Goal: Information Seeking & Learning: Learn about a topic

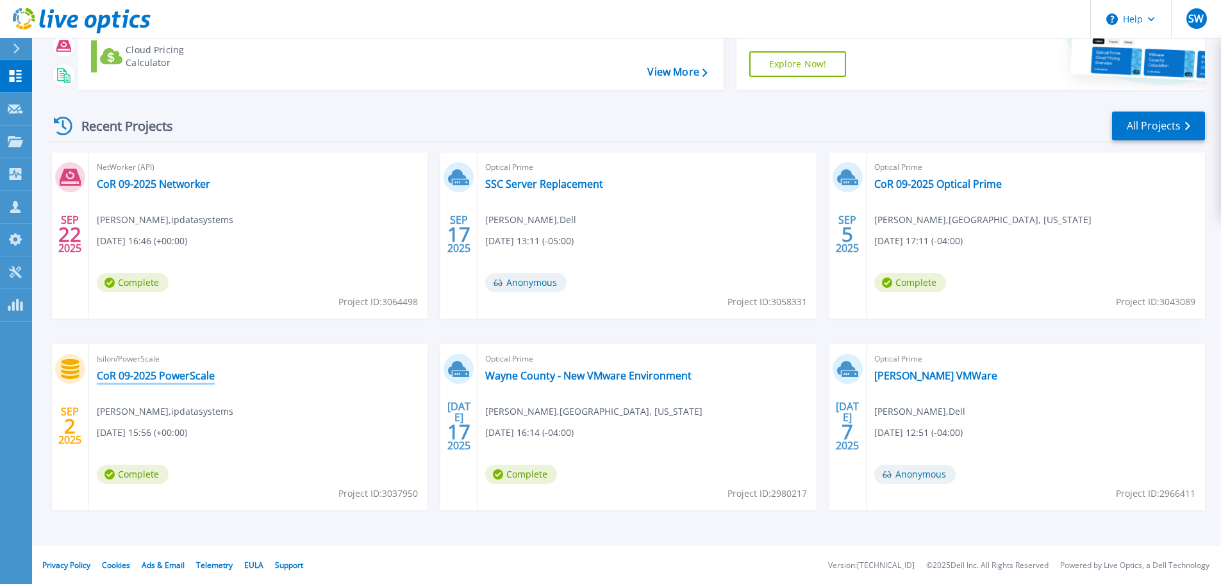
scroll to position [126, 0]
click at [178, 374] on link "CoR 09-2025 PowerScale" at bounding box center [156, 374] width 118 height 13
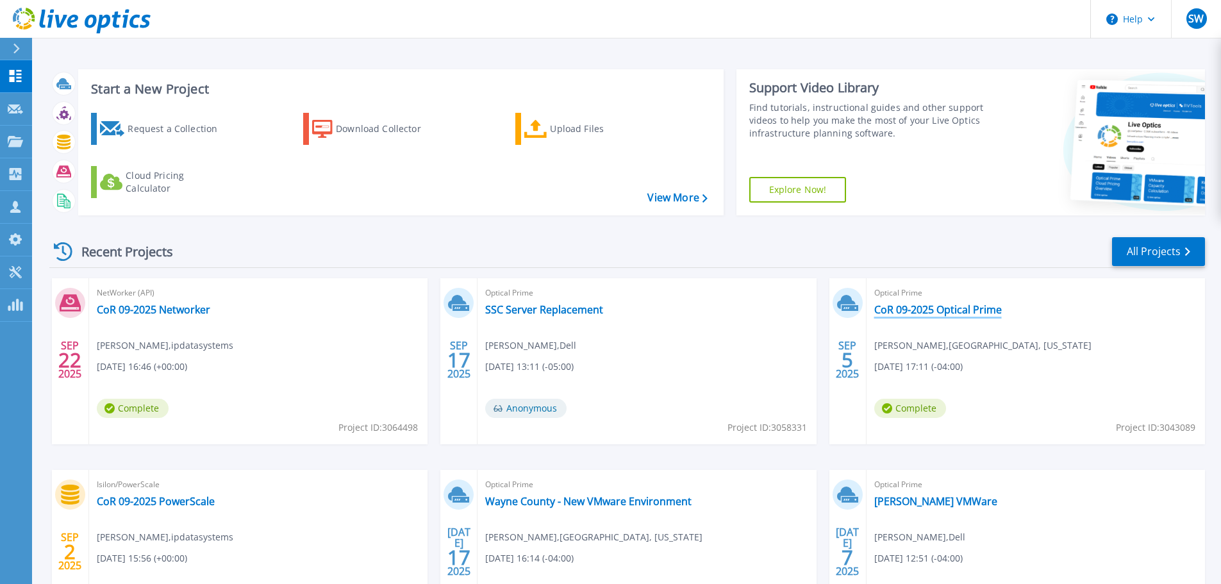
click at [935, 310] on link "CoR 09-2025 Optical Prime" at bounding box center [938, 309] width 128 height 13
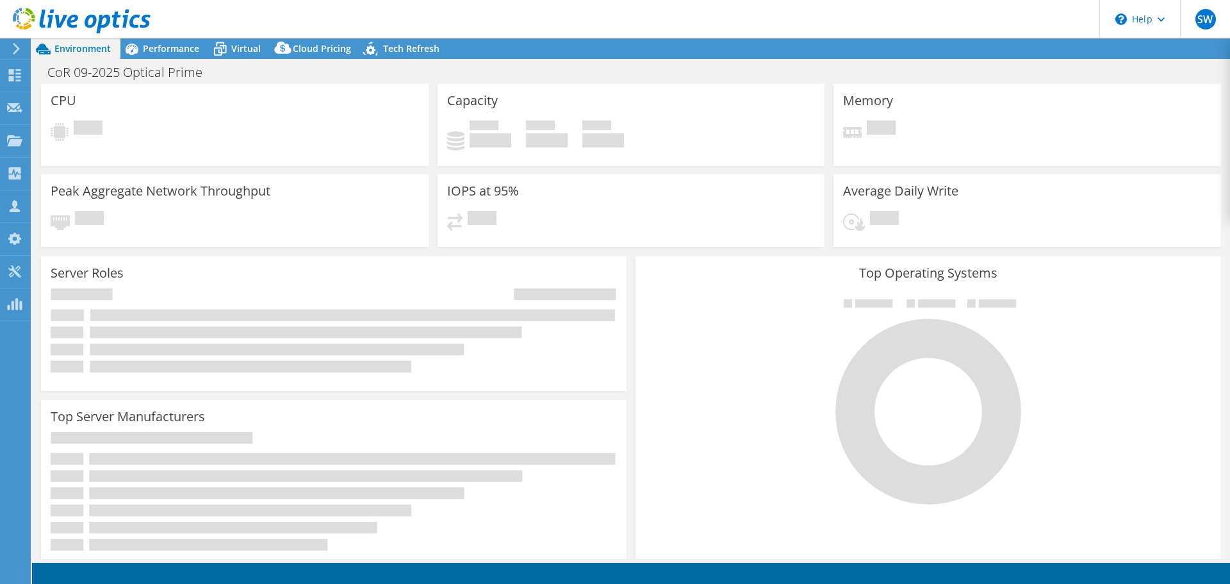
select select "USEast"
select select "USD"
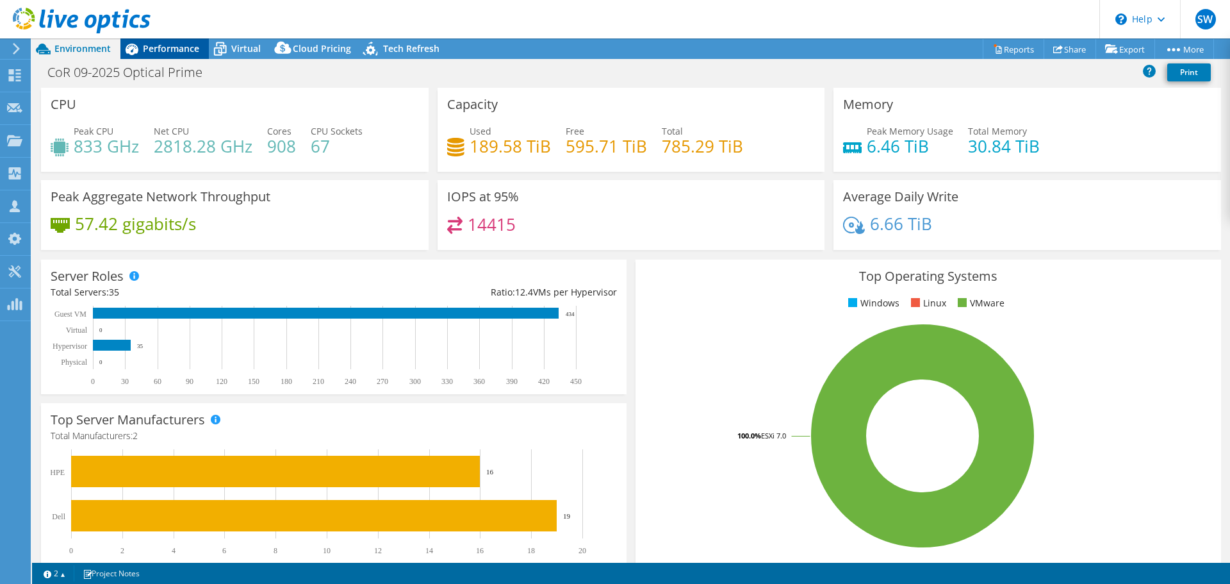
click at [171, 46] on span "Performance" at bounding box center [171, 48] width 56 height 12
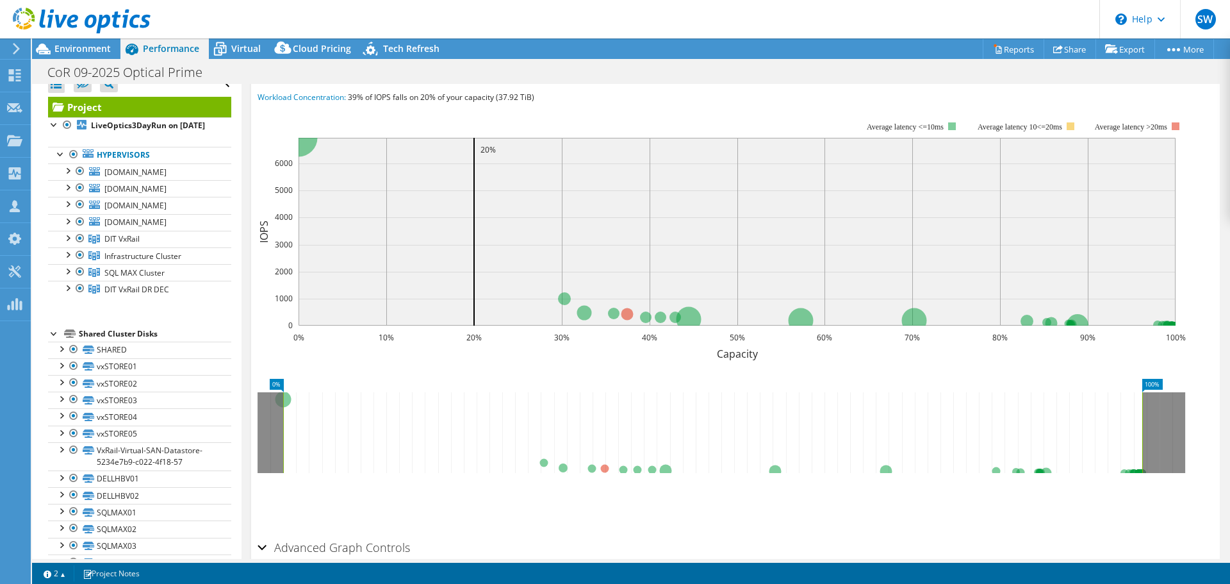
scroll to position [145, 0]
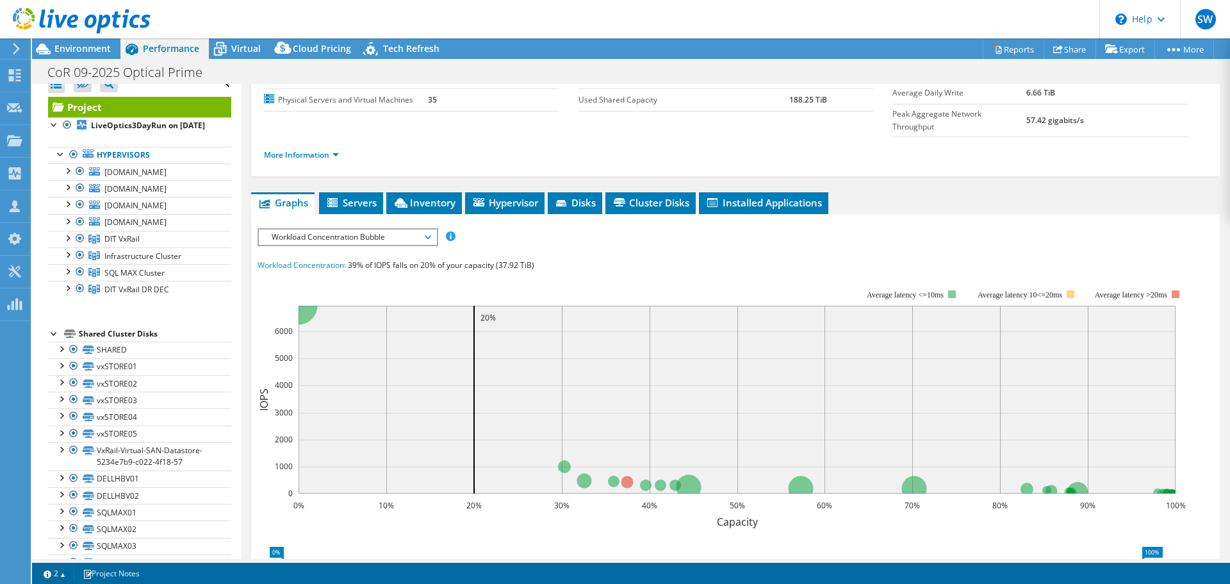
click at [957, 17] on header "SW Partner Team Member [PERSON_NAME] [PERSON_NAME][EMAIL_ADDRESS][PERSON_NAME][…" at bounding box center [615, 19] width 1230 height 38
click at [79, 47] on span "Environment" at bounding box center [82, 48] width 56 height 12
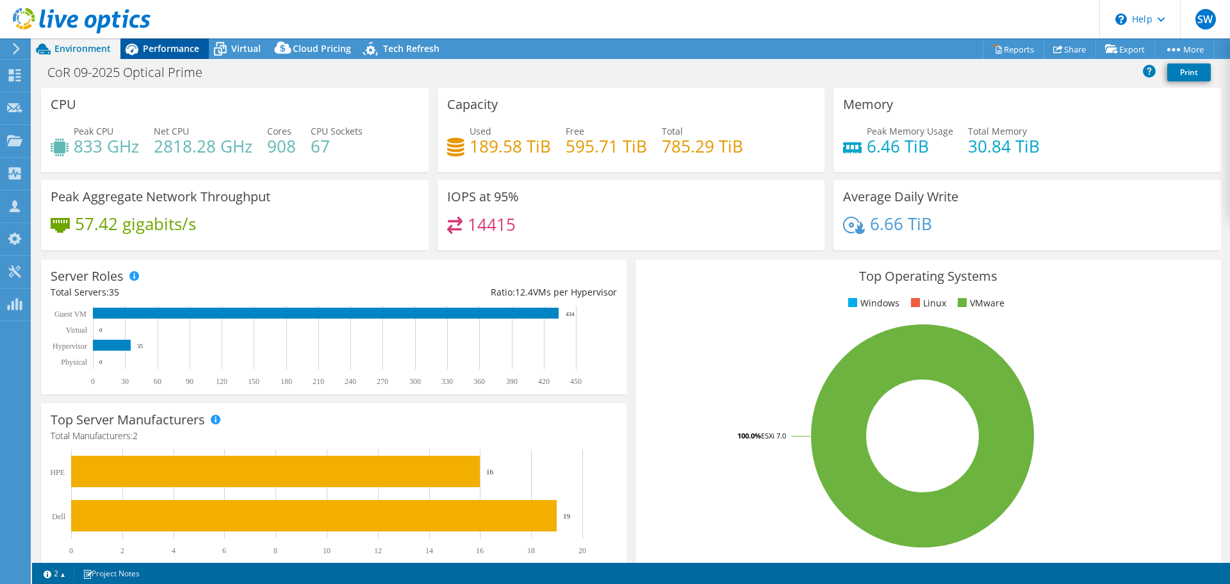
click at [185, 51] on span "Performance" at bounding box center [171, 48] width 56 height 12
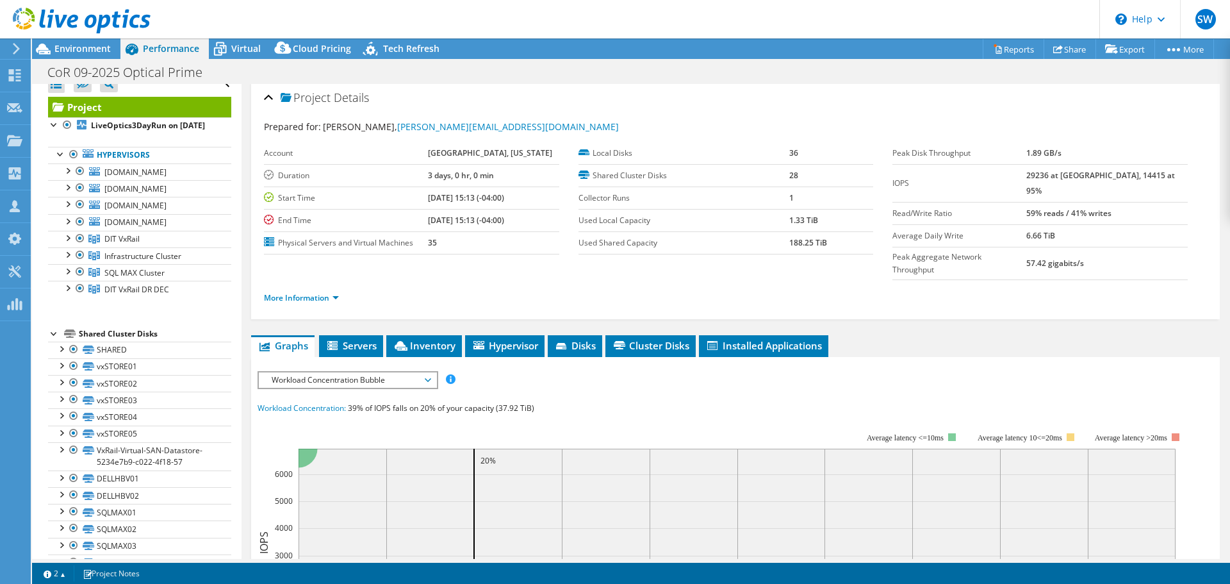
scroll to position [0, 0]
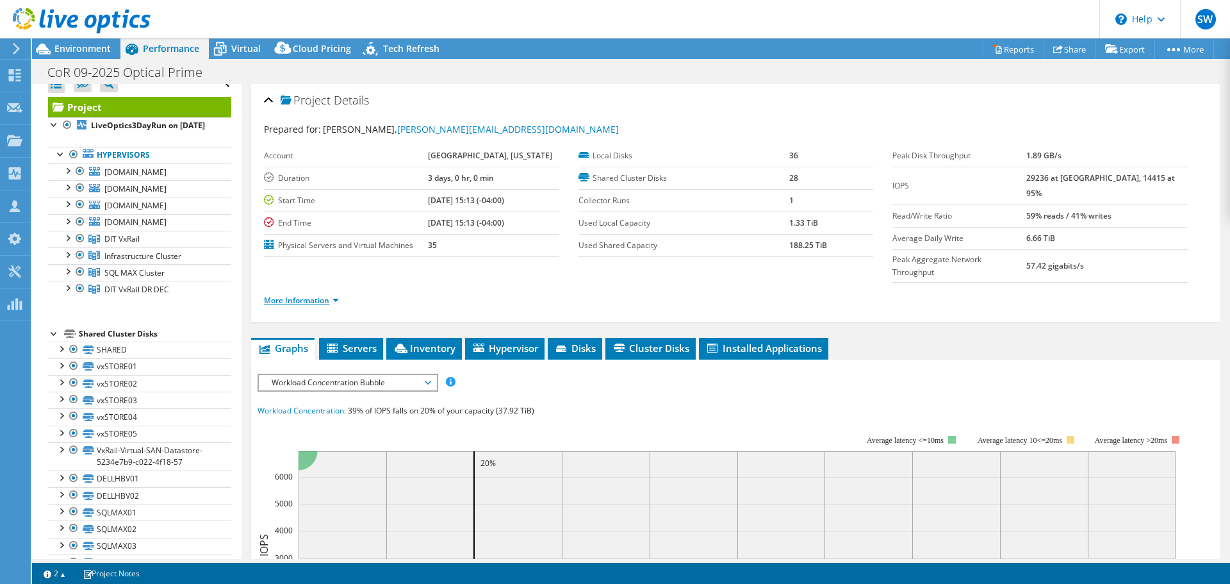
click at [308, 295] on link "More Information" at bounding box center [301, 300] width 75 height 11
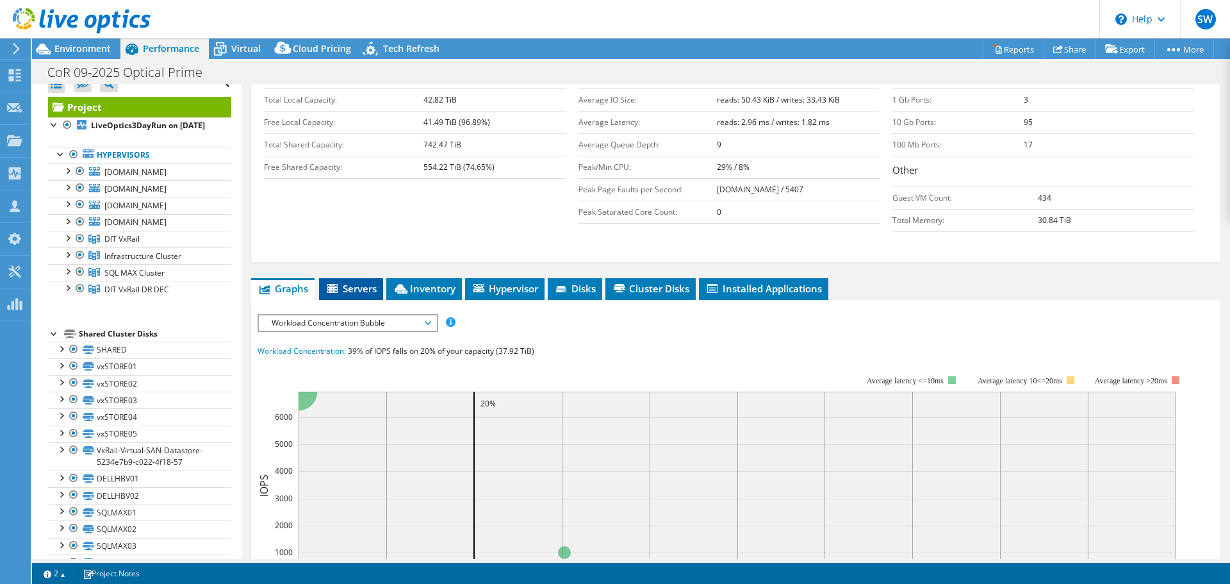
scroll to position [256, 0]
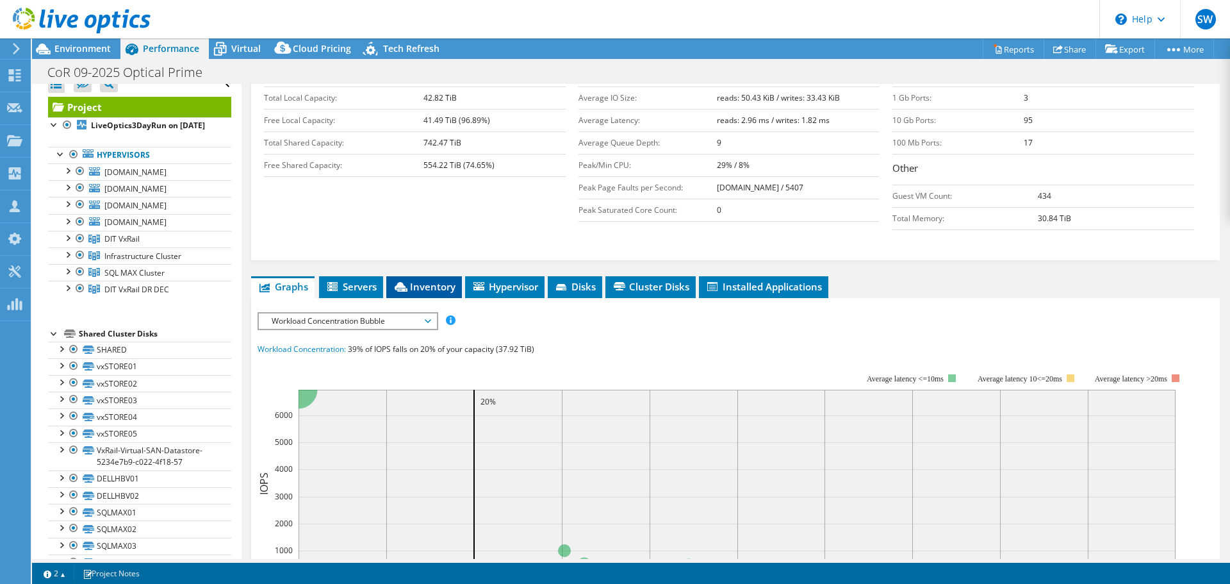
drag, startPoint x: 425, startPoint y: 258, endPoint x: 448, endPoint y: 263, distance: 23.6
click at [423, 280] on span "Inventory" at bounding box center [424, 286] width 63 height 13
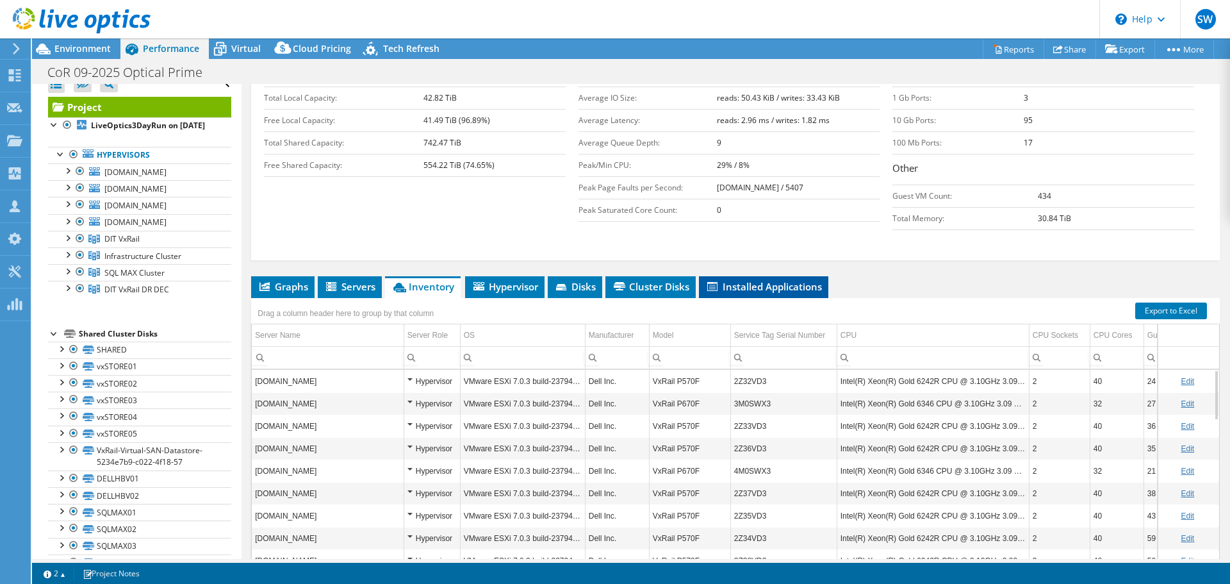
click at [745, 280] on span "Installed Applications" at bounding box center [764, 286] width 117 height 13
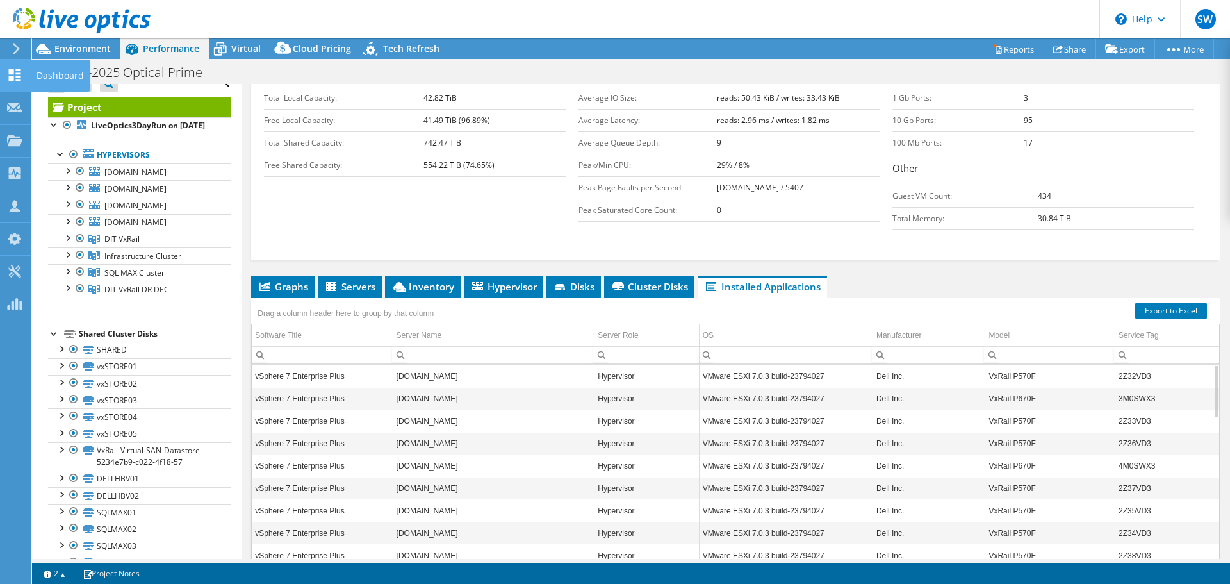
click at [20, 72] on icon at bounding box center [14, 75] width 15 height 12
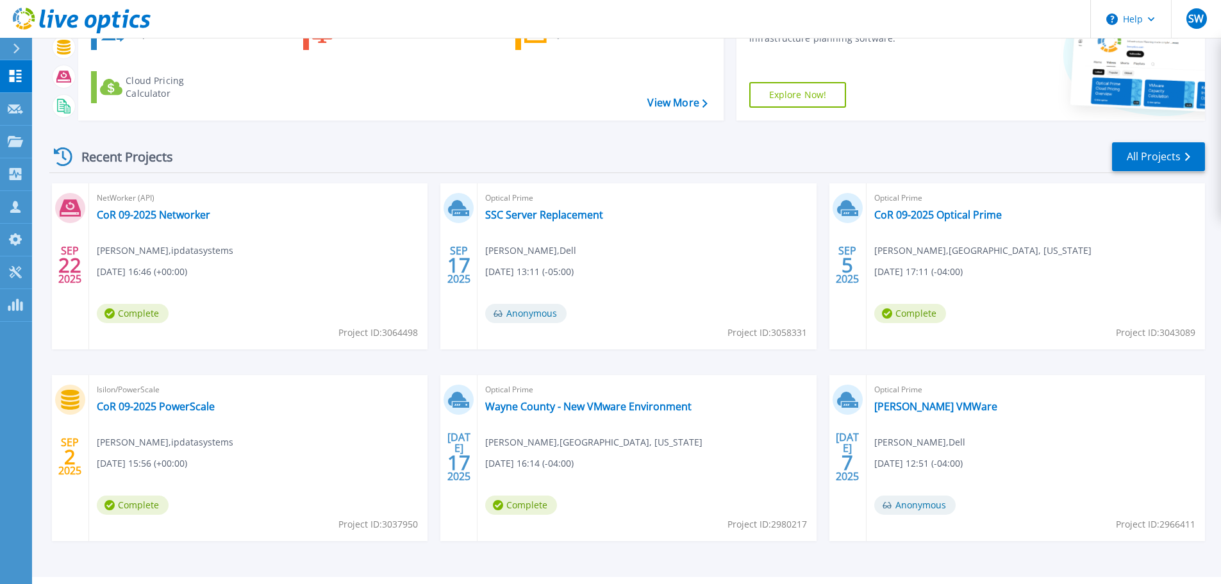
scroll to position [126, 0]
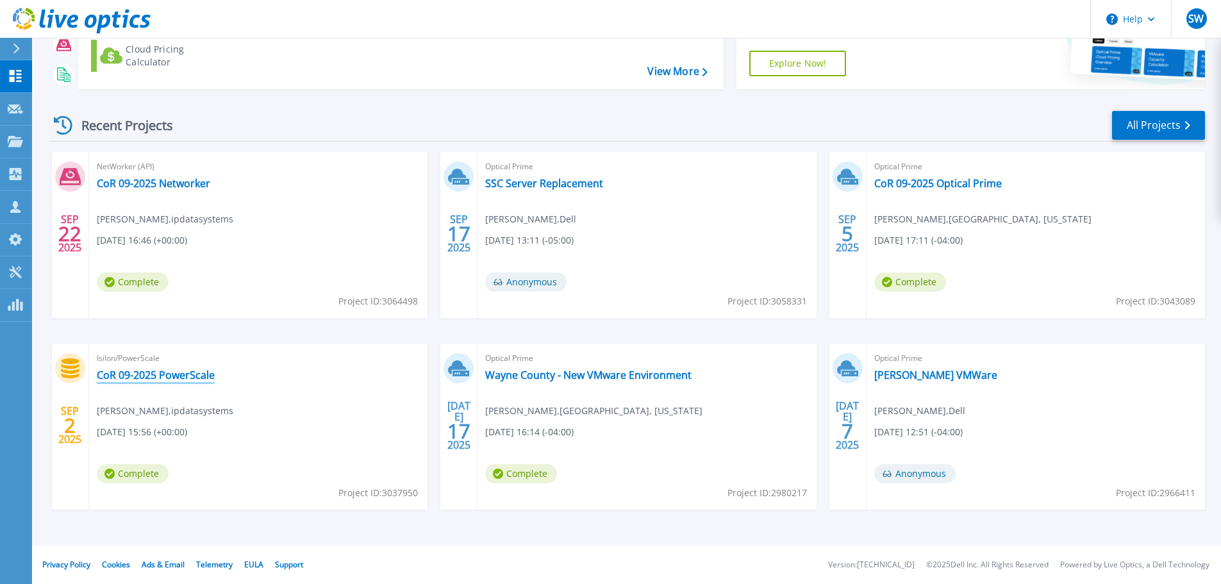
click at [152, 375] on link "CoR 09-2025 PowerScale" at bounding box center [156, 374] width 118 height 13
